Goal: Navigation & Orientation: Understand site structure

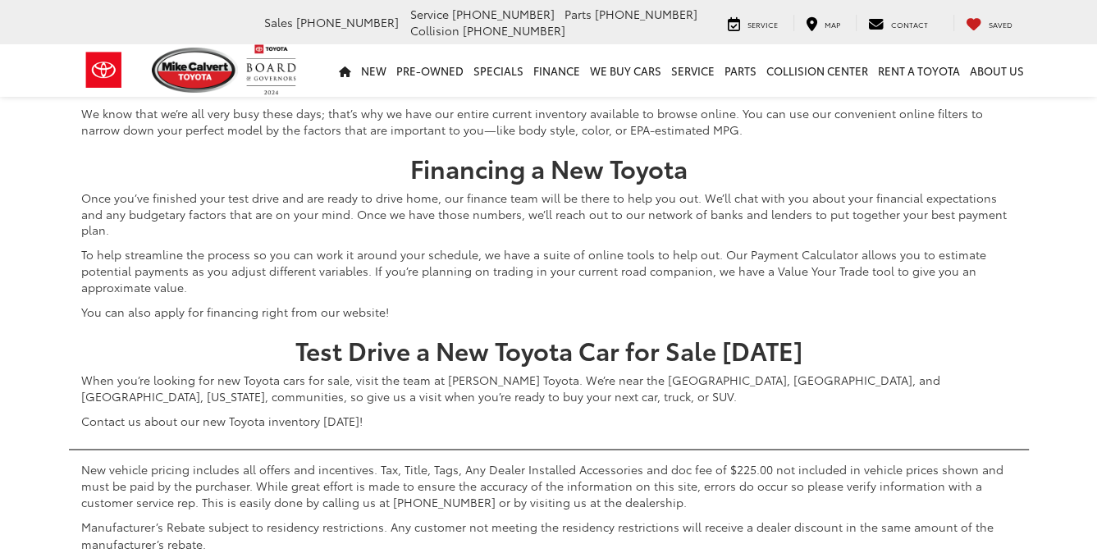
scroll to position [7686, 0]
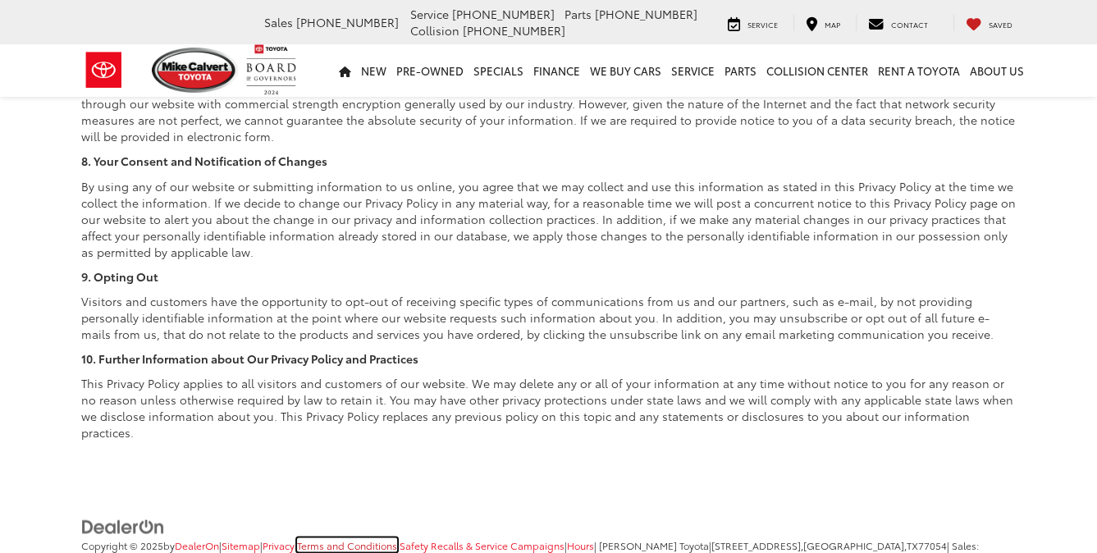
click at [351, 537] on link "Terms and Conditions" at bounding box center [347, 544] width 100 height 14
